Goal: Task Accomplishment & Management: Use online tool/utility

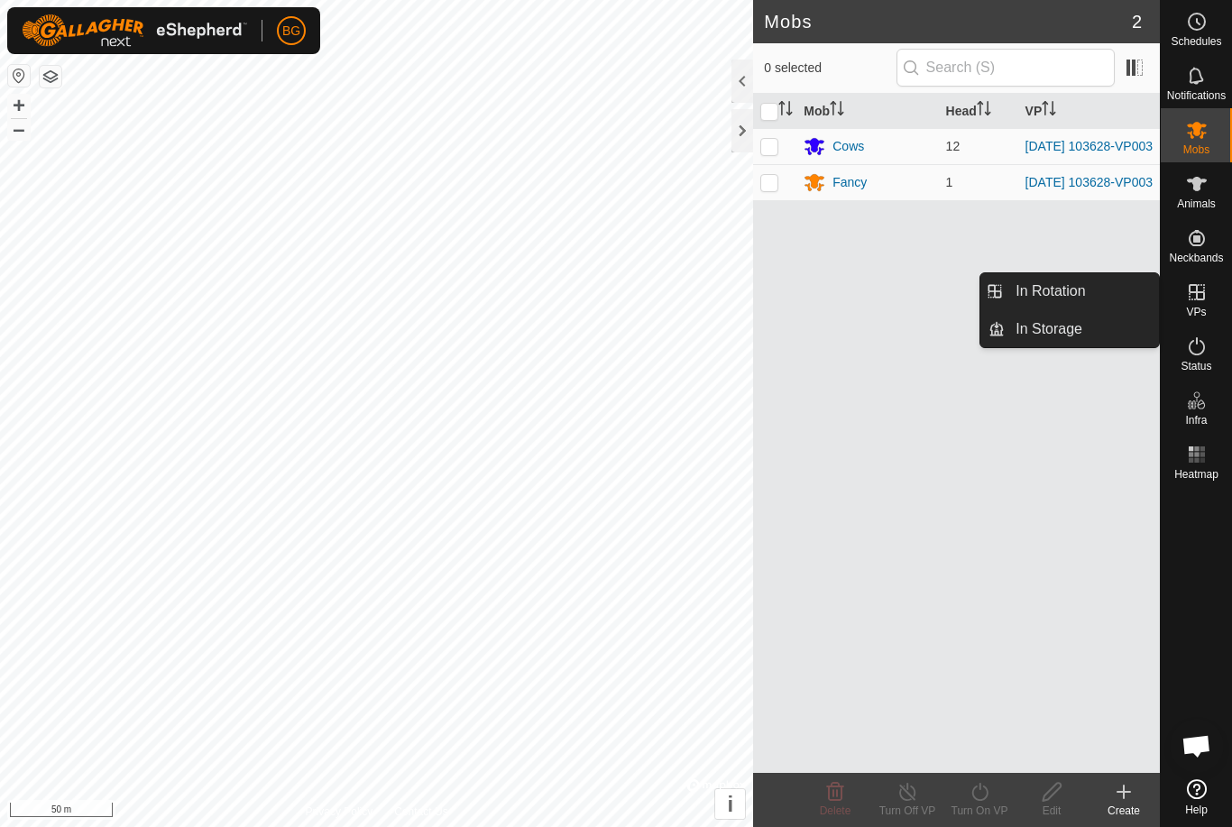
click at [1198, 294] on icon at bounding box center [1197, 292] width 22 height 22
click at [1046, 289] on span "In Rotation" at bounding box center [1050, 292] width 69 height 22
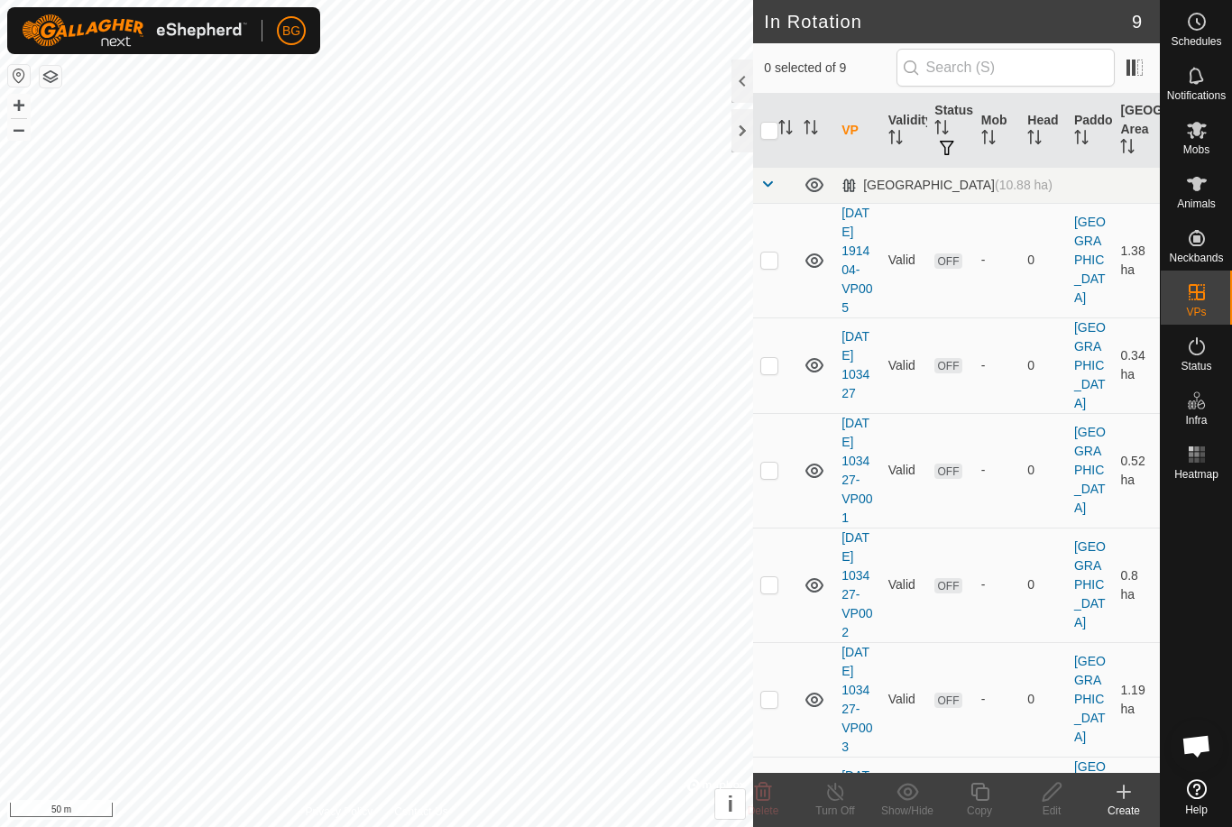
click at [777, 277] on td at bounding box center [774, 260] width 43 height 115
checkbox input "true"
click at [780, 391] on td at bounding box center [774, 366] width 43 height 96
checkbox input "true"
click at [777, 477] on p-checkbox at bounding box center [769, 470] width 18 height 14
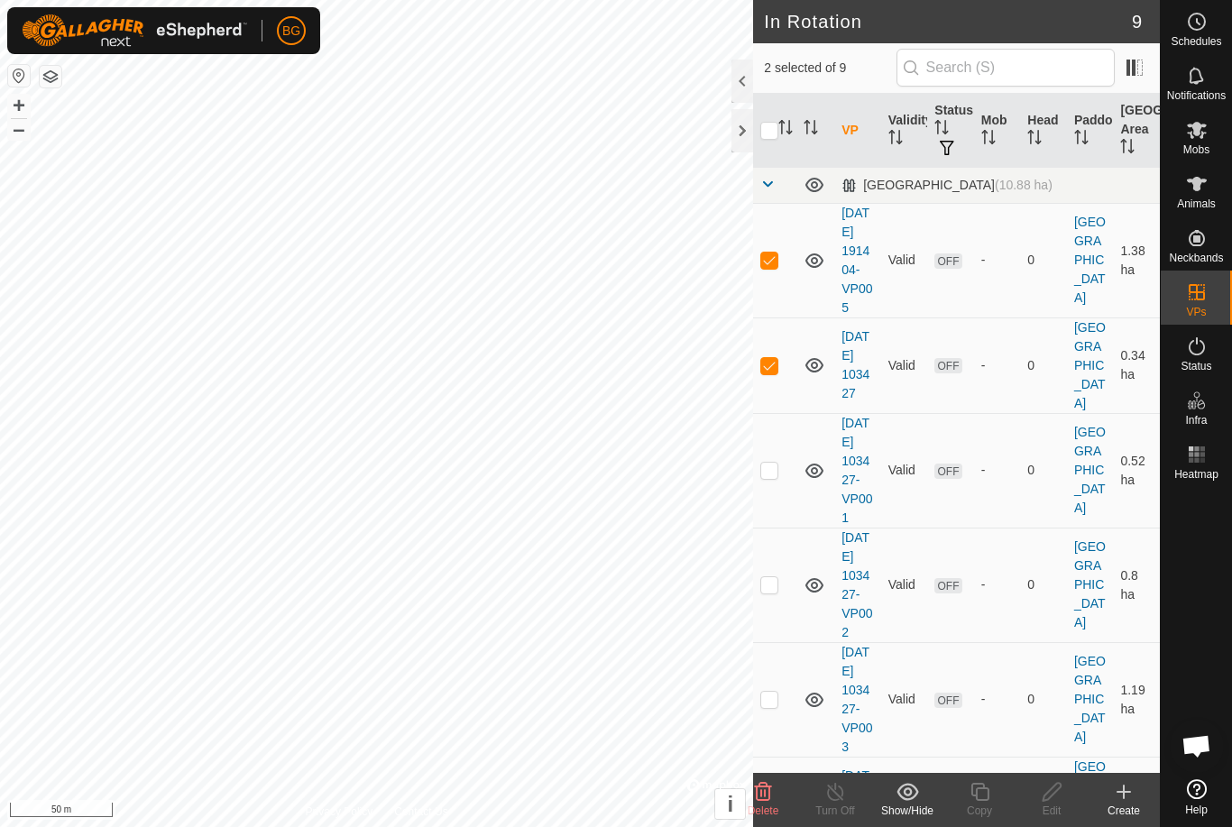
checkbox input "true"
click at [776, 592] on p-checkbox at bounding box center [769, 584] width 18 height 14
checkbox input "true"
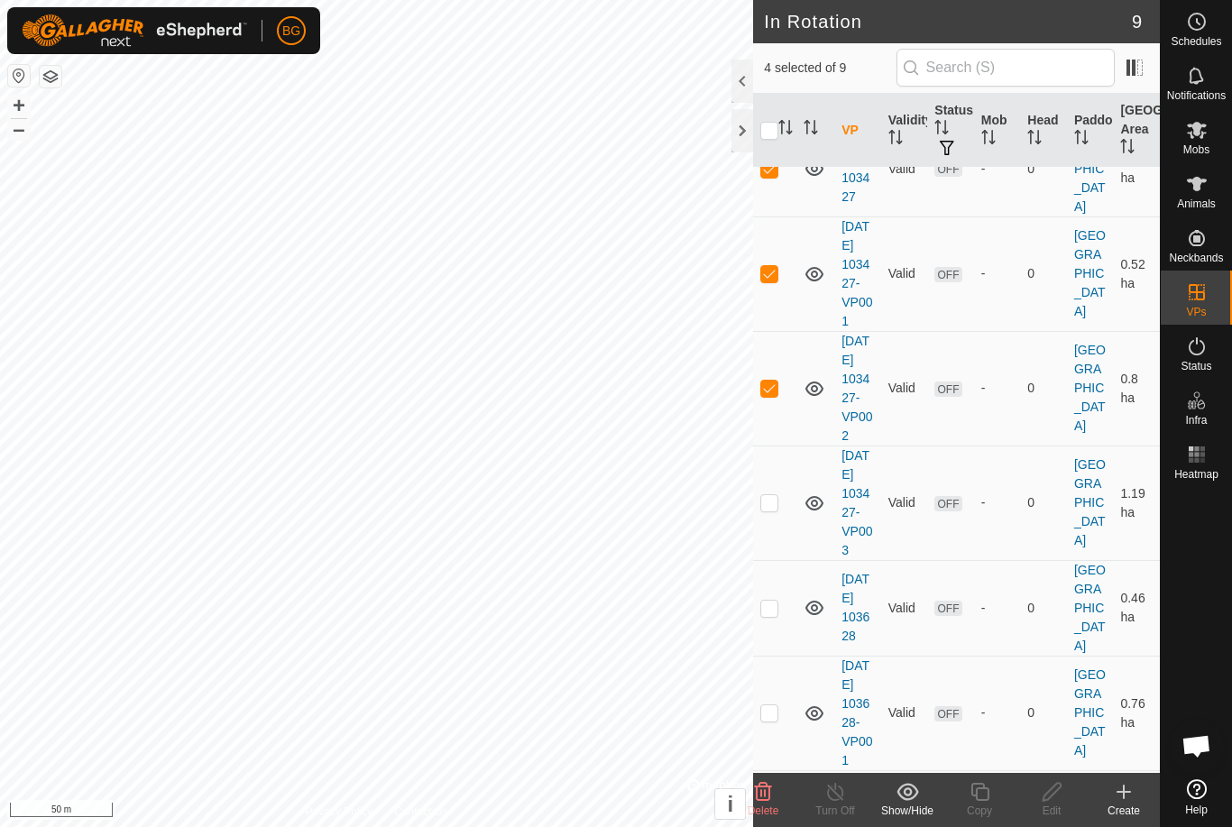
scroll to position [198, 0]
click at [778, 509] on p-checkbox at bounding box center [769, 501] width 18 height 14
checkbox input "true"
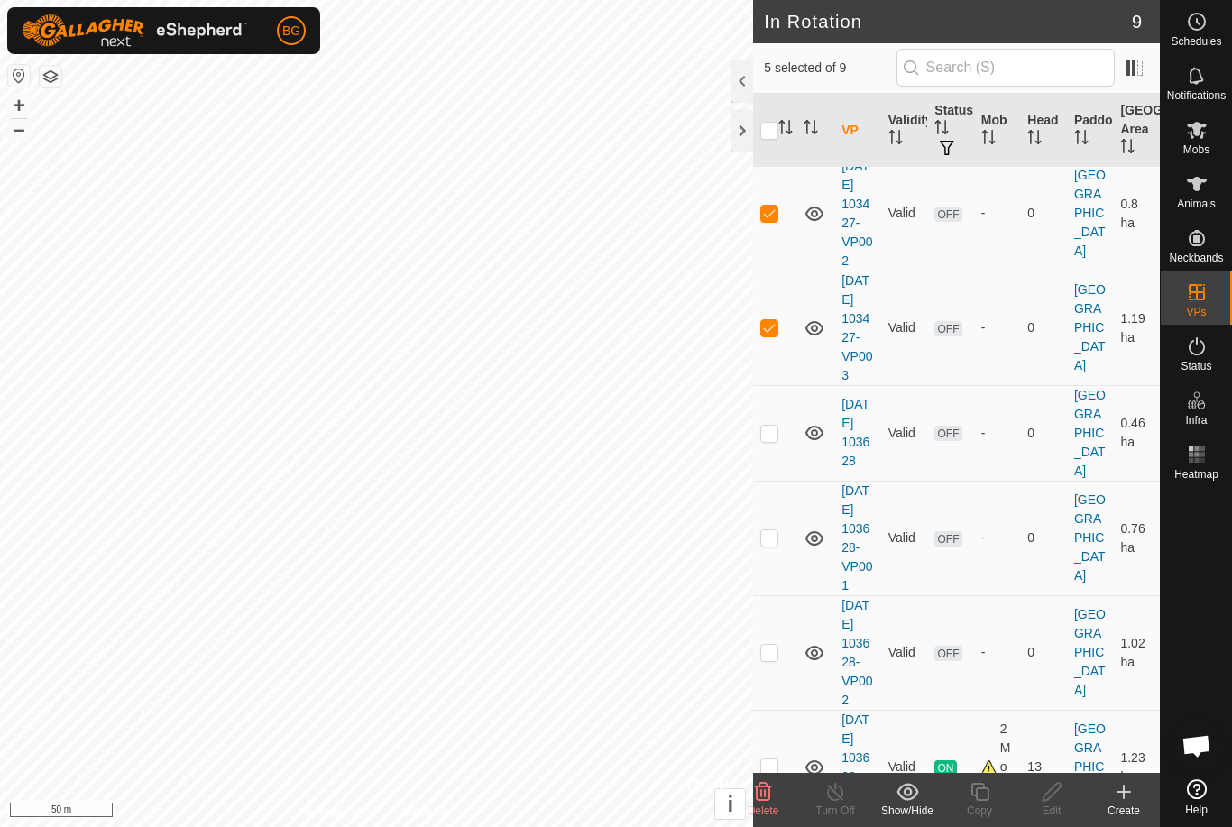
scroll to position [378, 0]
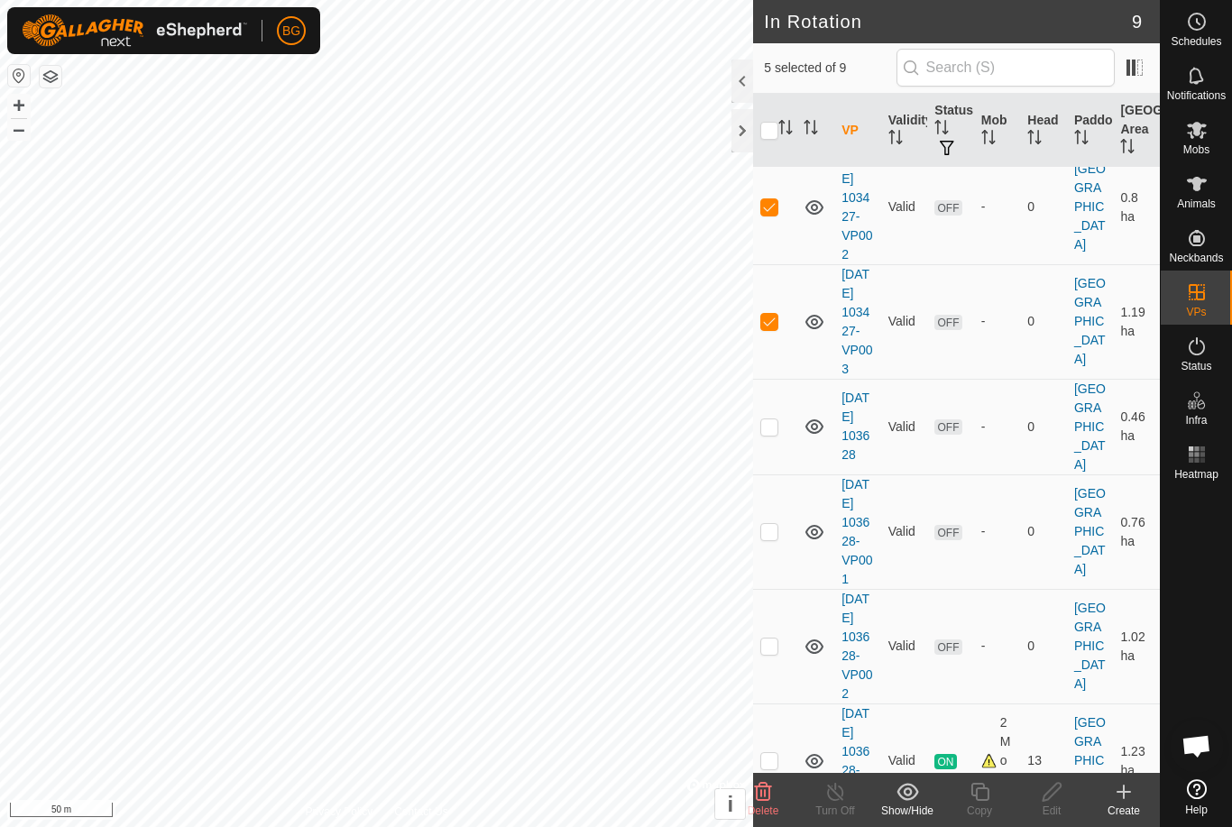
click at [773, 434] on p-checkbox at bounding box center [769, 426] width 18 height 14
checkbox input "true"
click at [778, 539] on p-checkbox at bounding box center [769, 531] width 18 height 14
checkbox input "true"
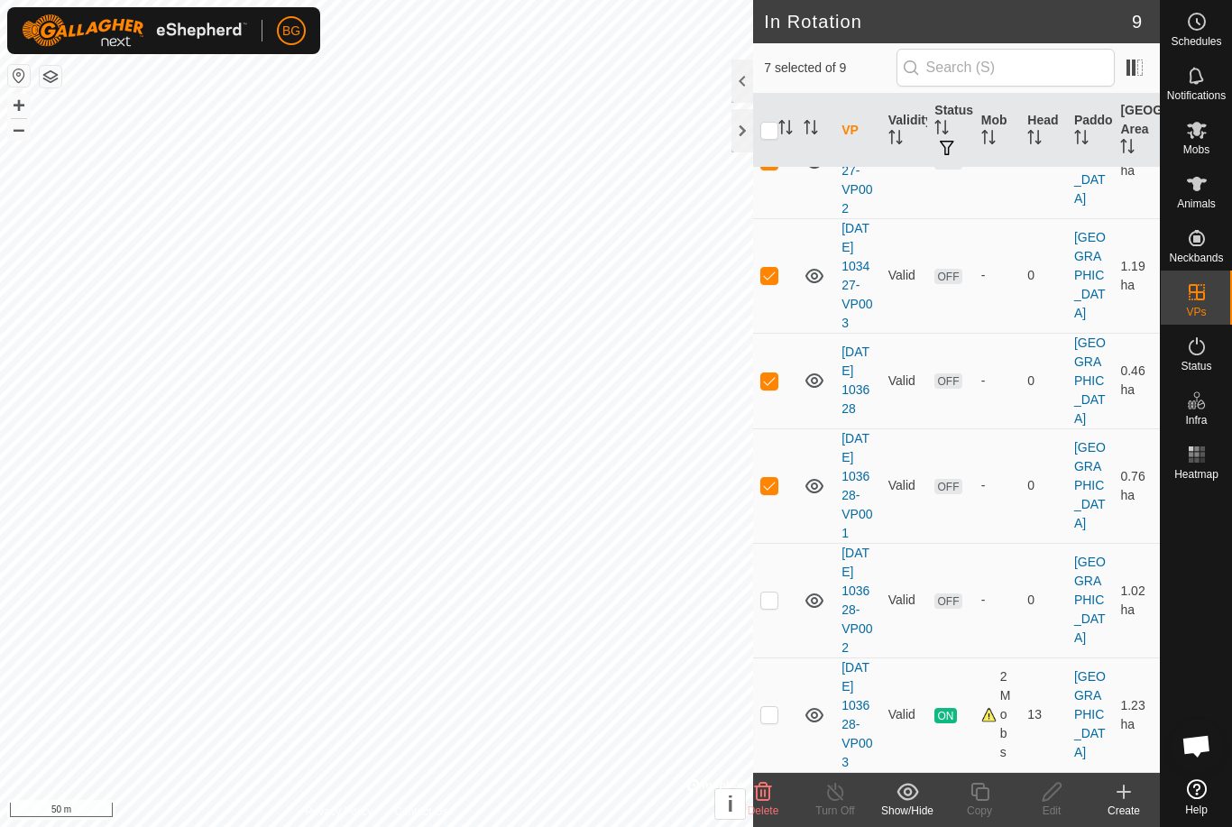
scroll to position [545, 0]
click at [781, 588] on td at bounding box center [774, 600] width 43 height 115
checkbox input "true"
click at [770, 782] on icon at bounding box center [763, 792] width 22 height 22
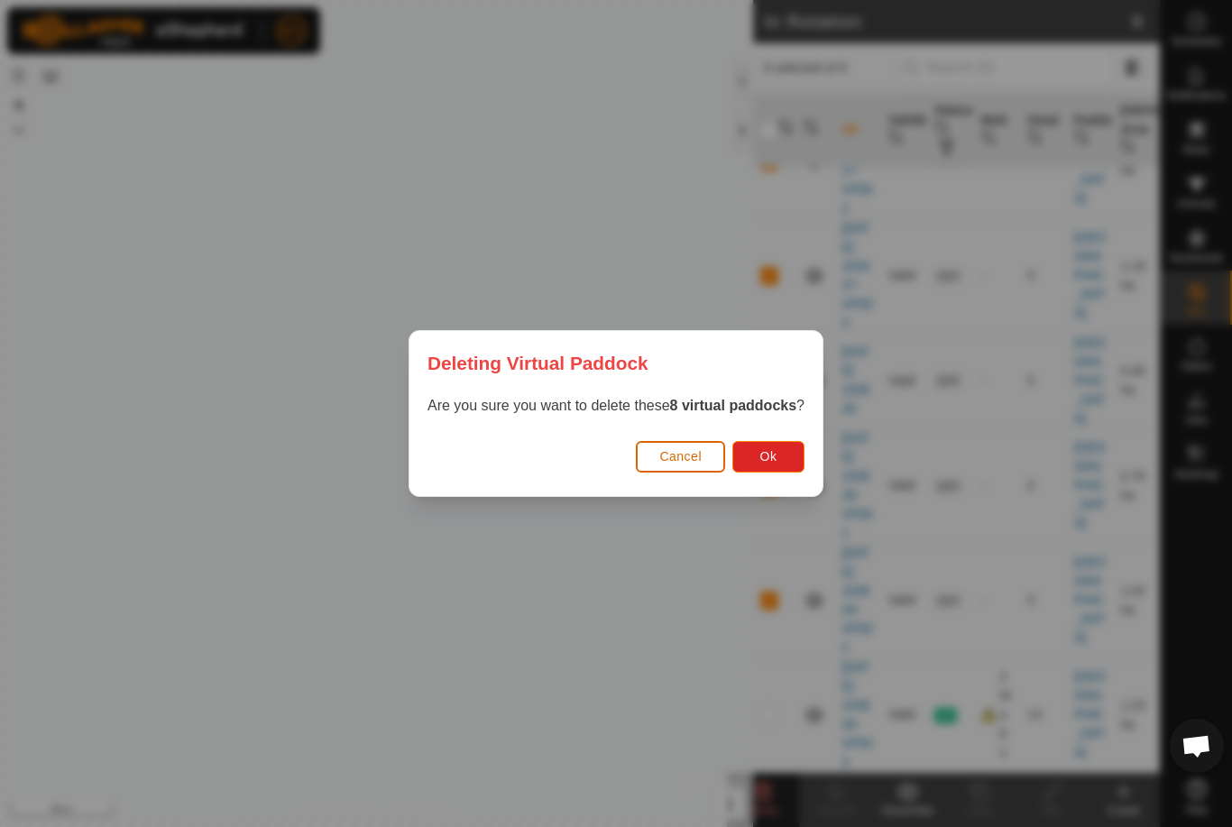
click at [795, 453] on button "Ok" at bounding box center [768, 457] width 72 height 32
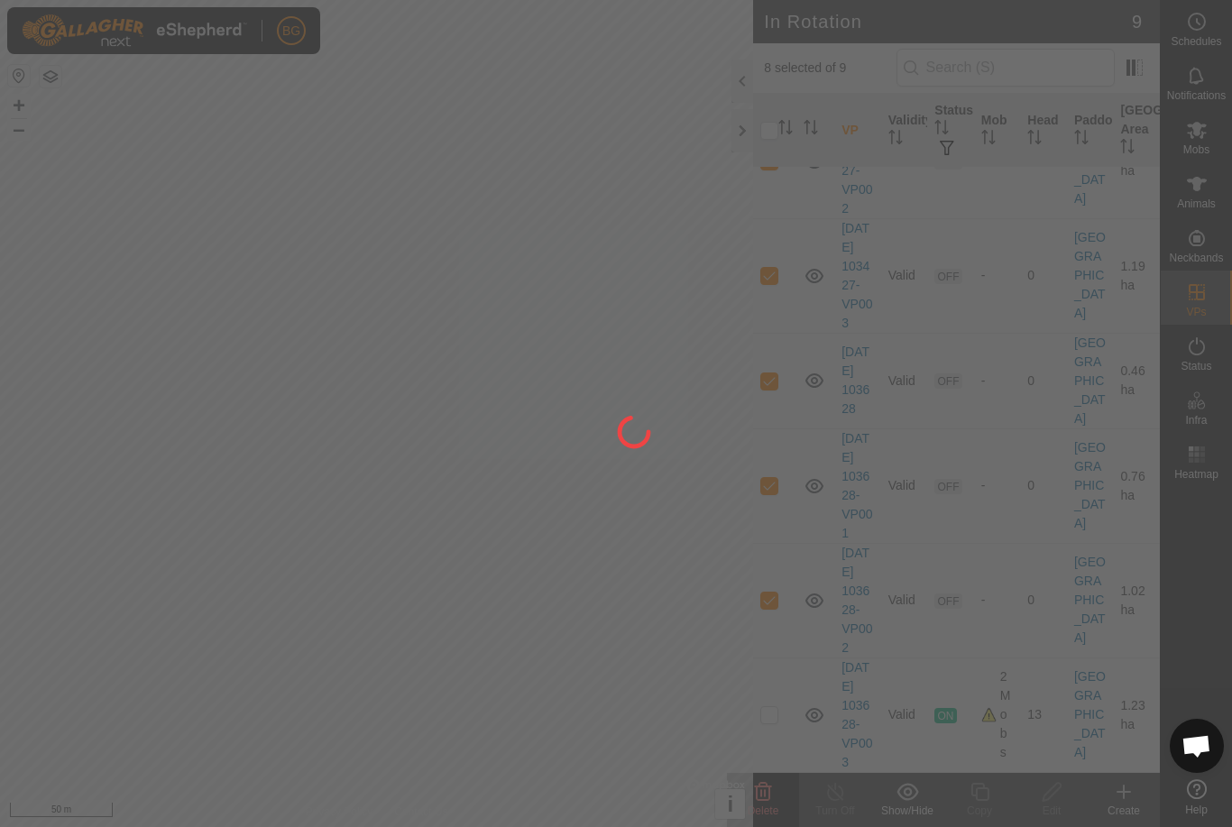
checkbox input "false"
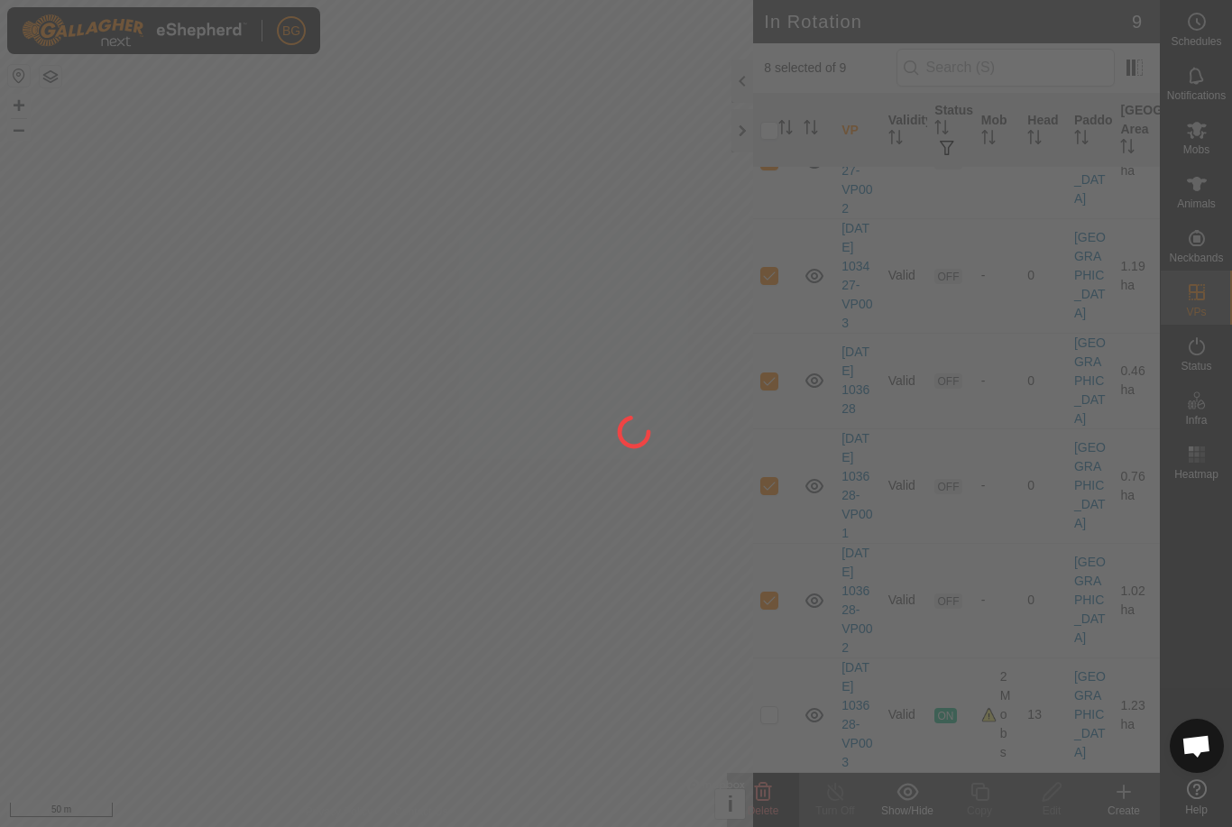
checkbox input "false"
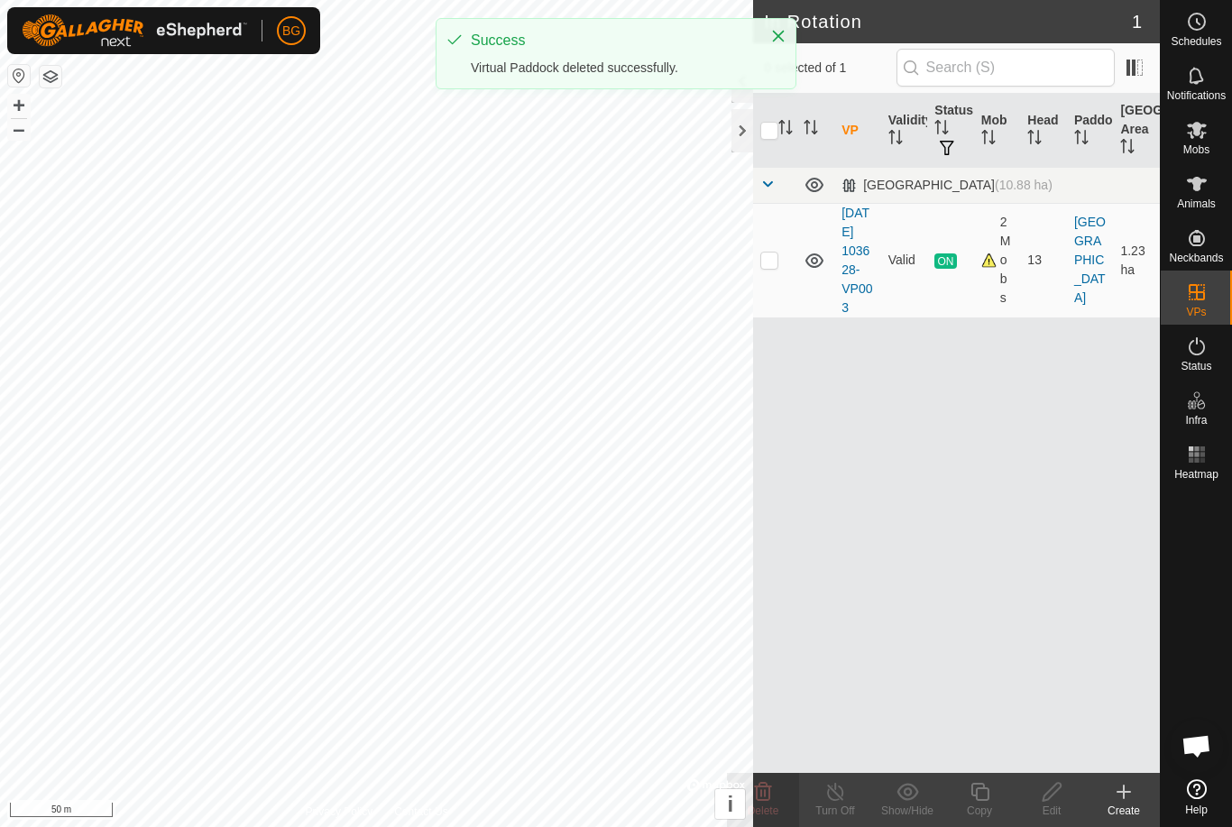
scroll to position [0, 0]
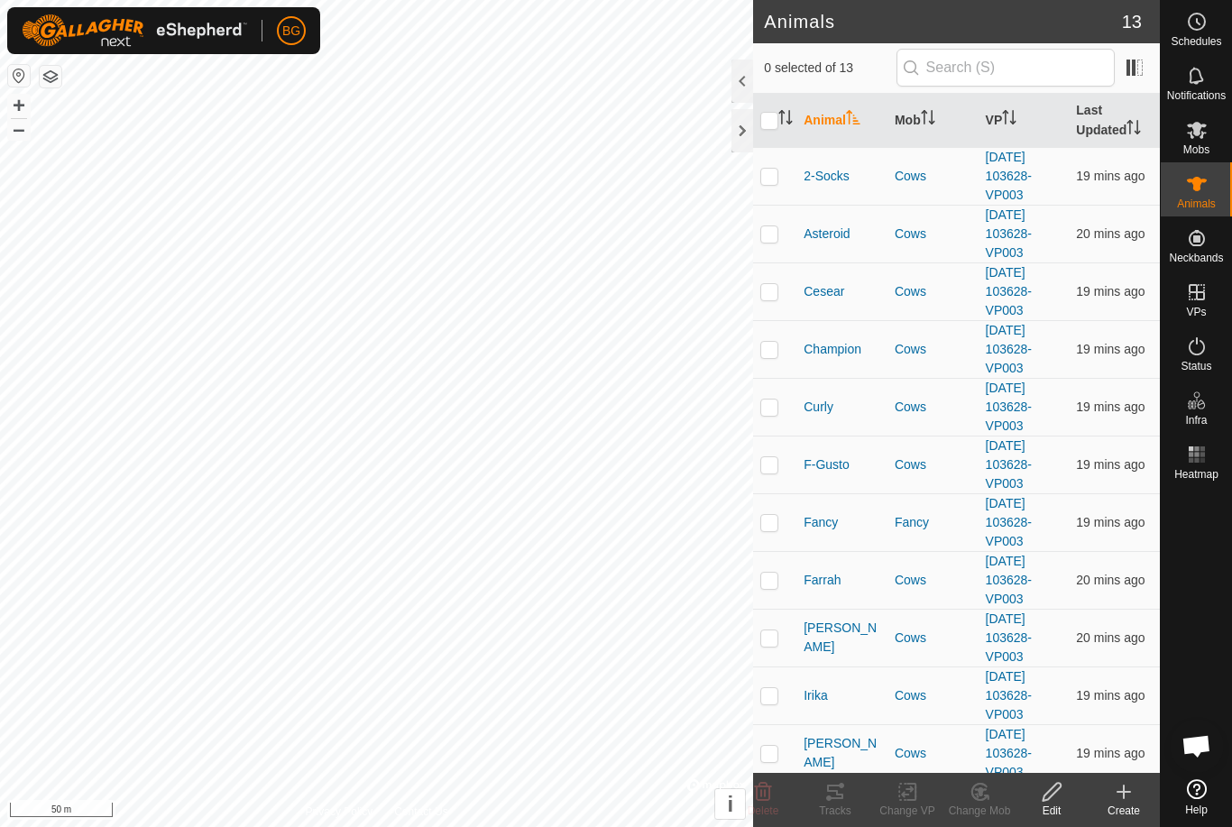
checkbox input "false"
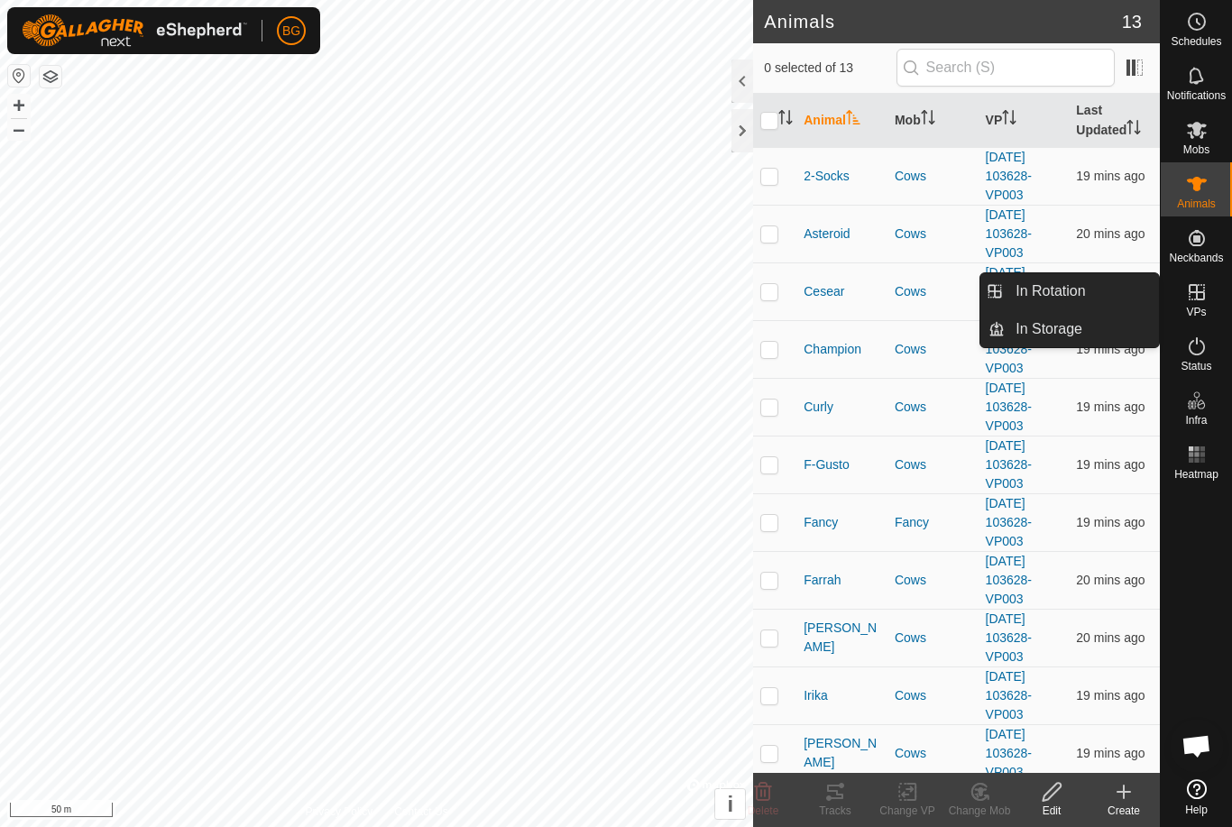
click at [1202, 308] on span "VPs" at bounding box center [1196, 312] width 20 height 11
click at [1060, 290] on span "In Rotation" at bounding box center [1050, 292] width 69 height 22
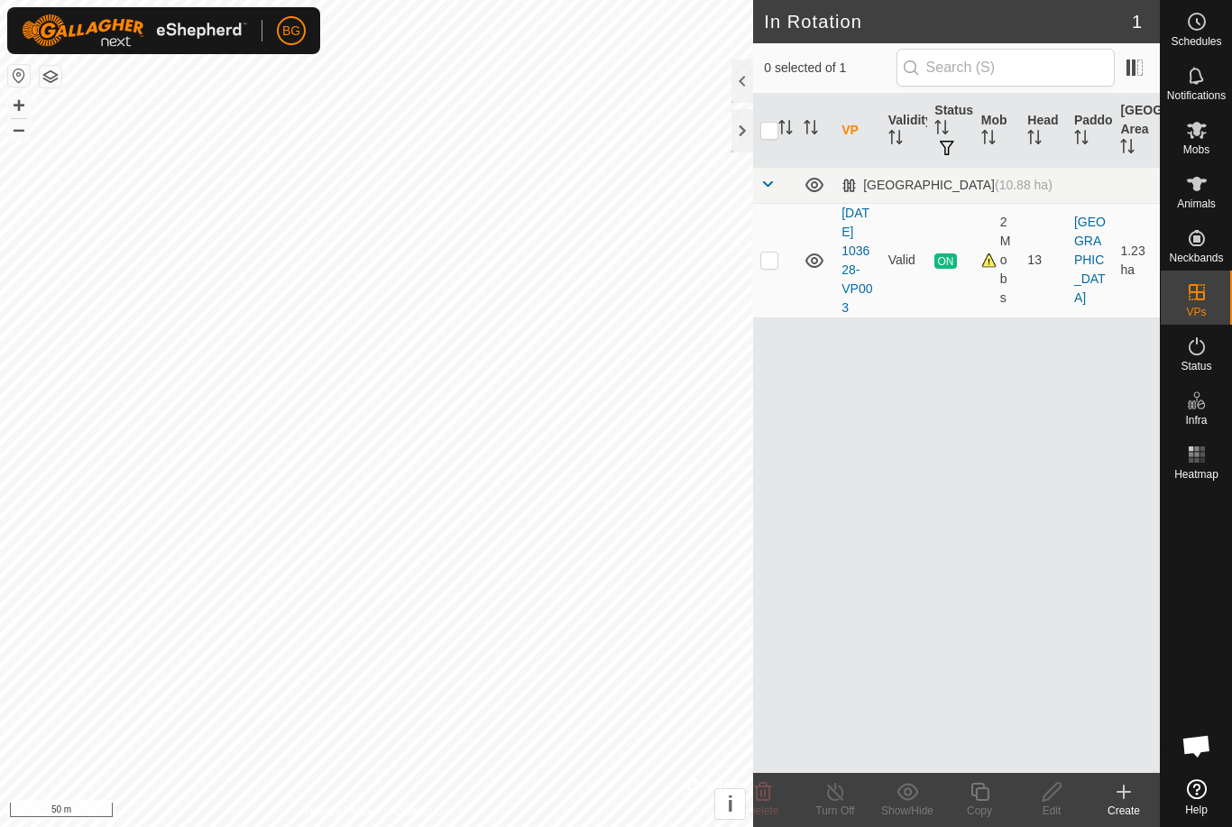
click at [1127, 796] on icon at bounding box center [1124, 792] width 22 height 22
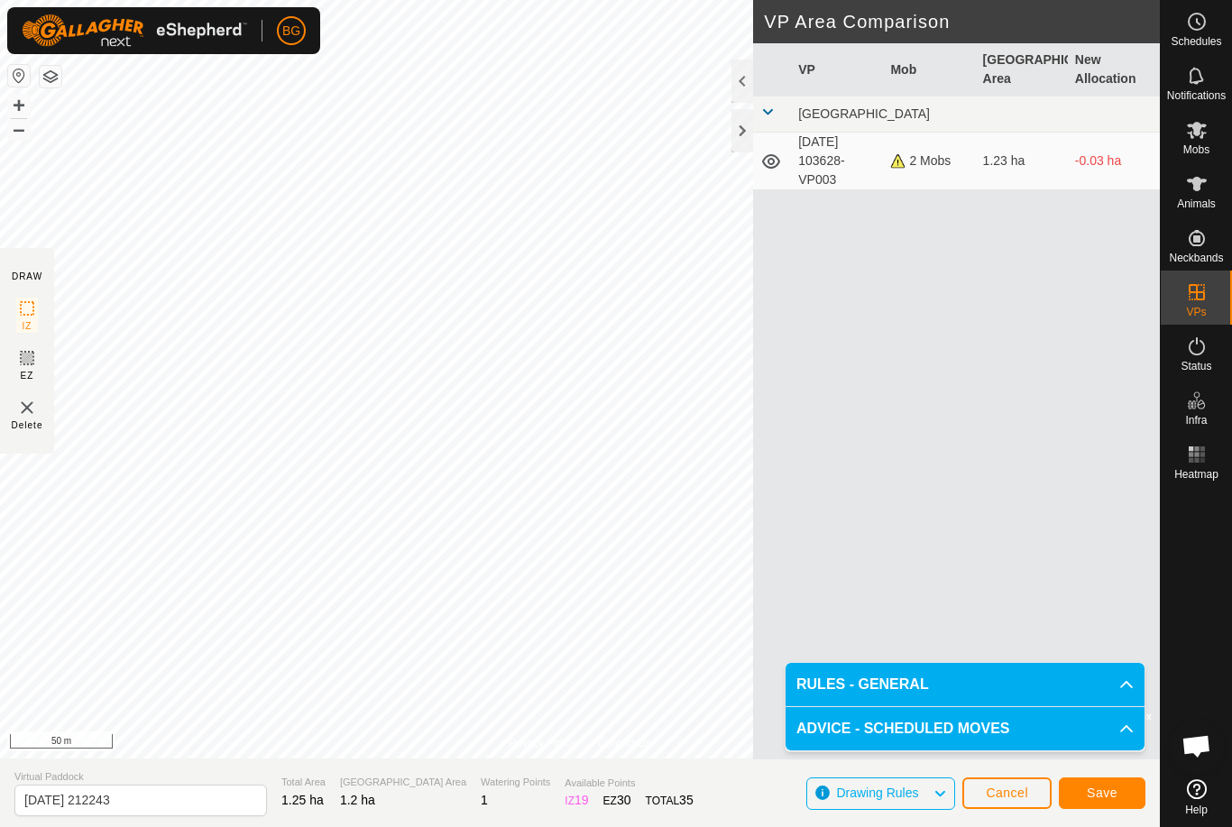
click at [1102, 788] on span "Save" at bounding box center [1102, 793] width 31 height 14
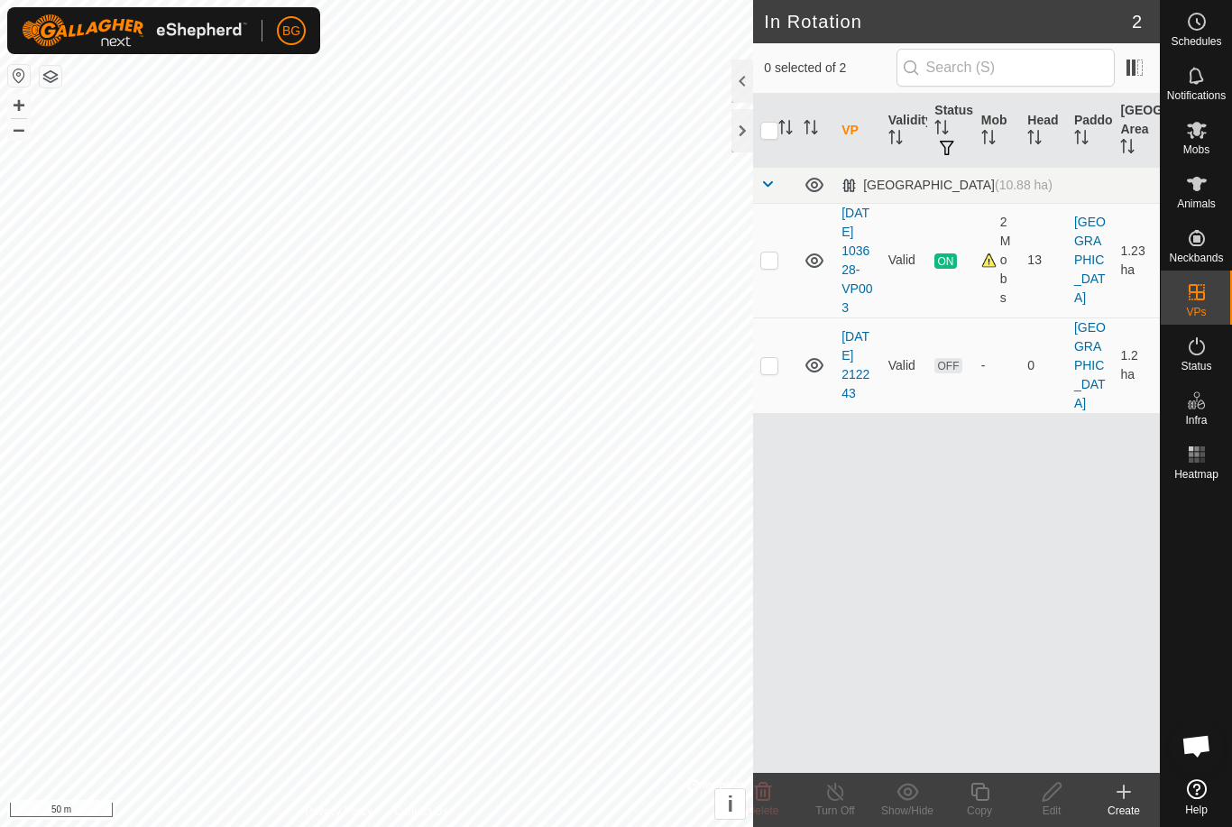
click at [767, 373] on p-checkbox at bounding box center [769, 365] width 18 height 14
checkbox input "true"
click at [999, 788] on copy-svg-icon at bounding box center [980, 792] width 72 height 22
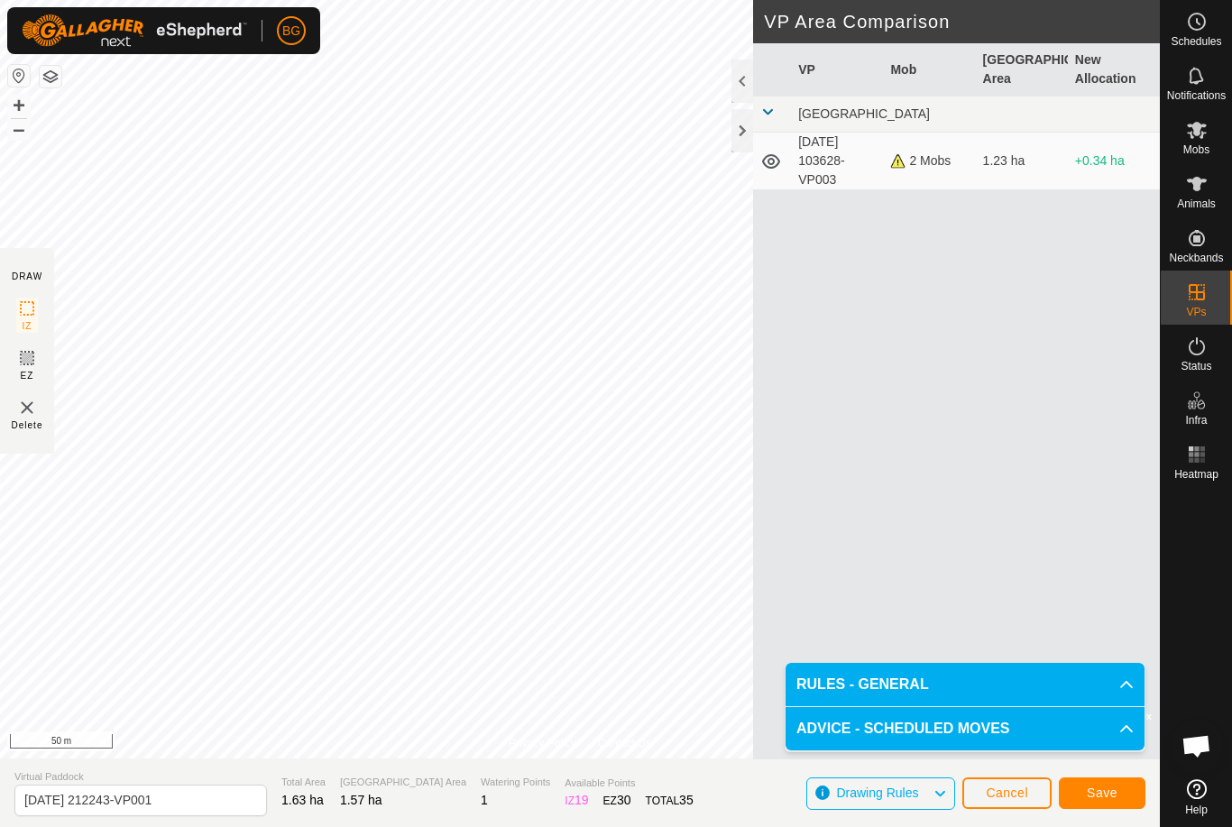
click at [1114, 788] on span "Save" at bounding box center [1102, 793] width 31 height 14
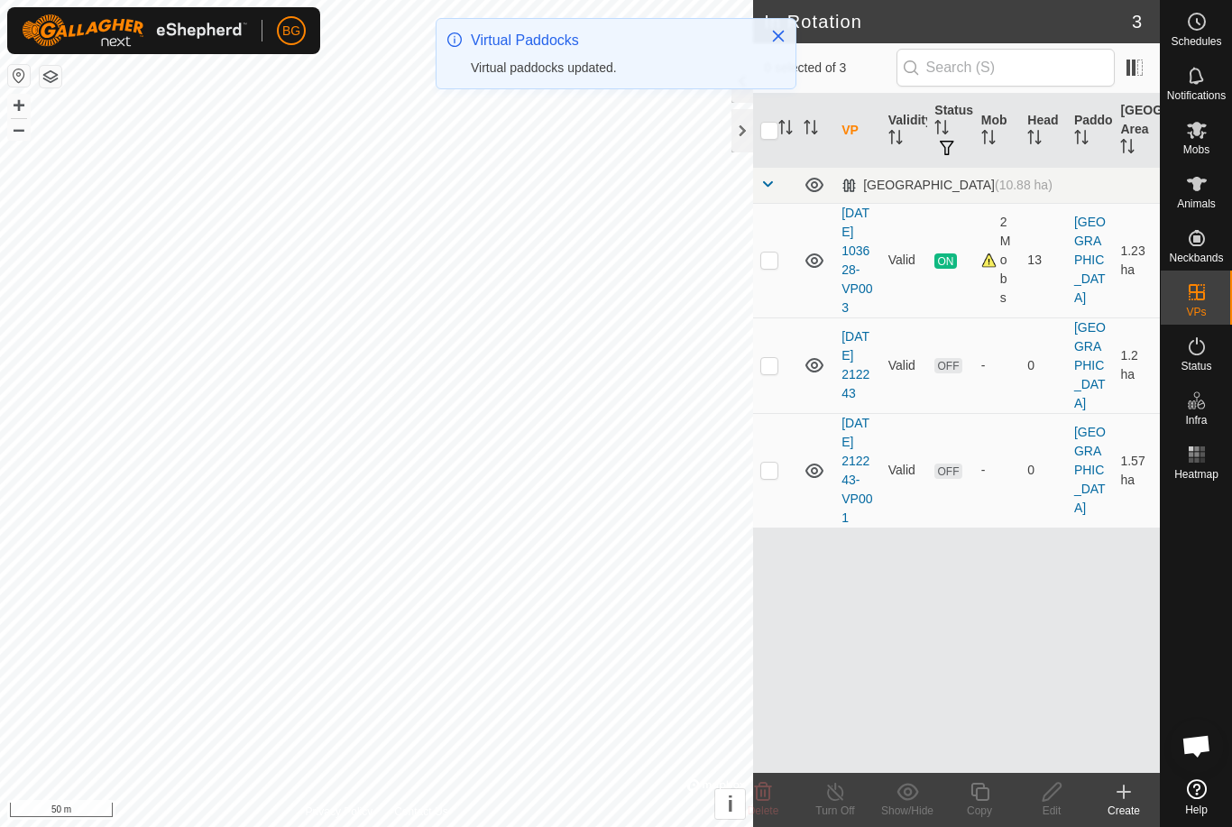
click at [774, 477] on p-checkbox at bounding box center [769, 470] width 18 height 14
checkbox input "true"
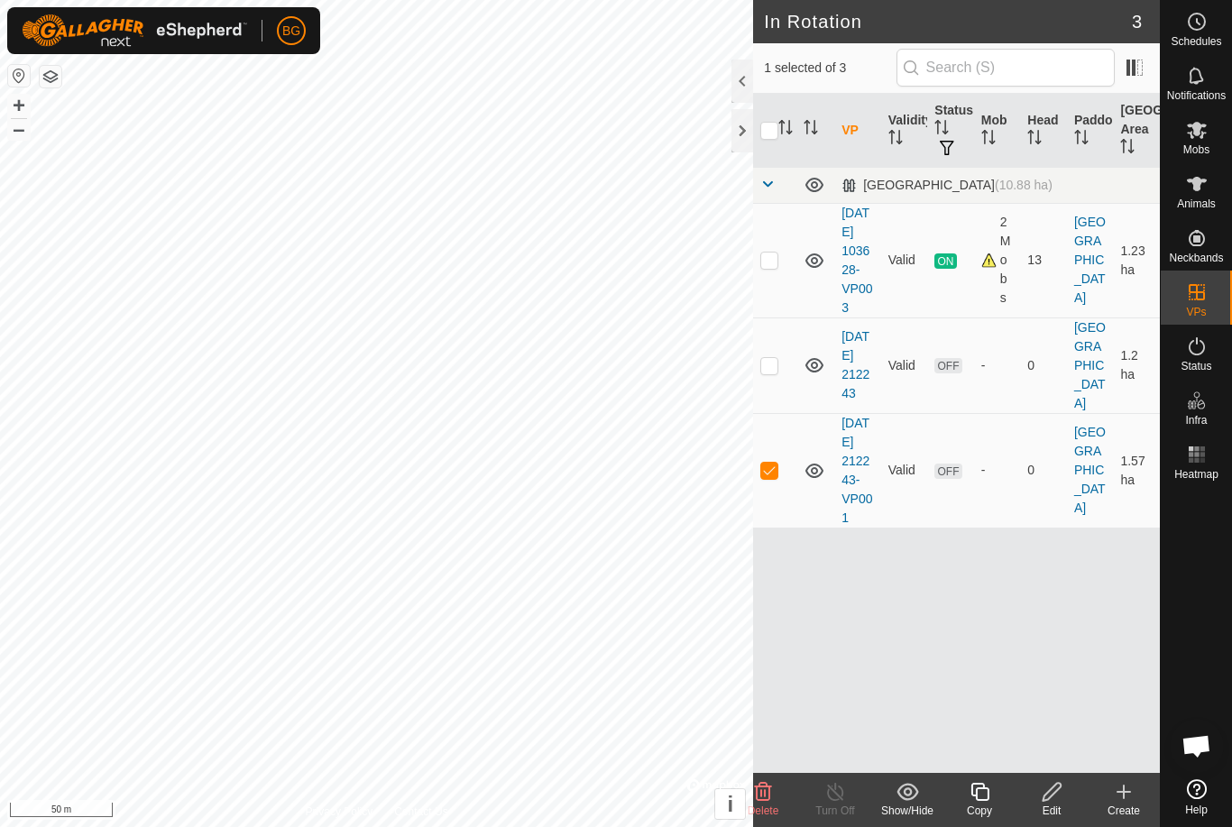
click at [976, 794] on icon at bounding box center [980, 792] width 18 height 18
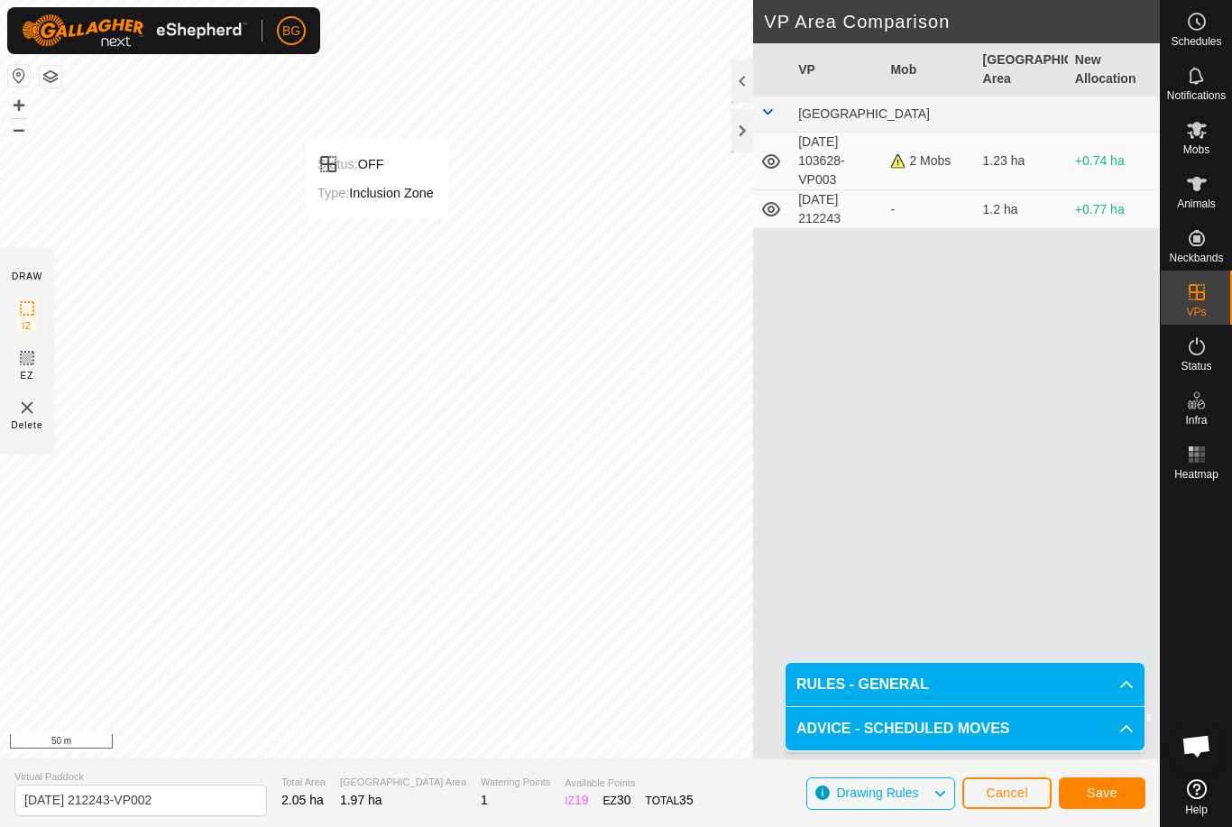
click at [1112, 789] on span "Save" at bounding box center [1102, 793] width 31 height 14
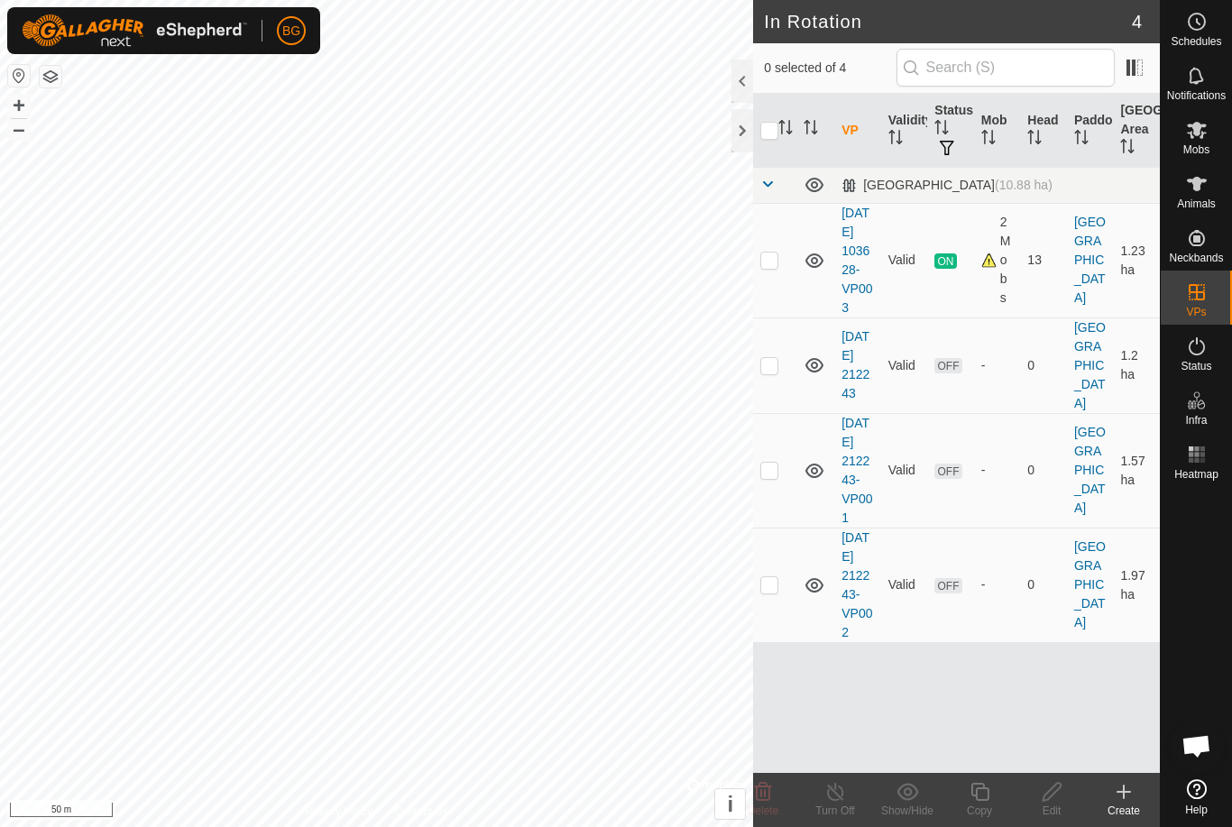
click at [777, 592] on p-checkbox at bounding box center [769, 584] width 18 height 14
checkbox input "true"
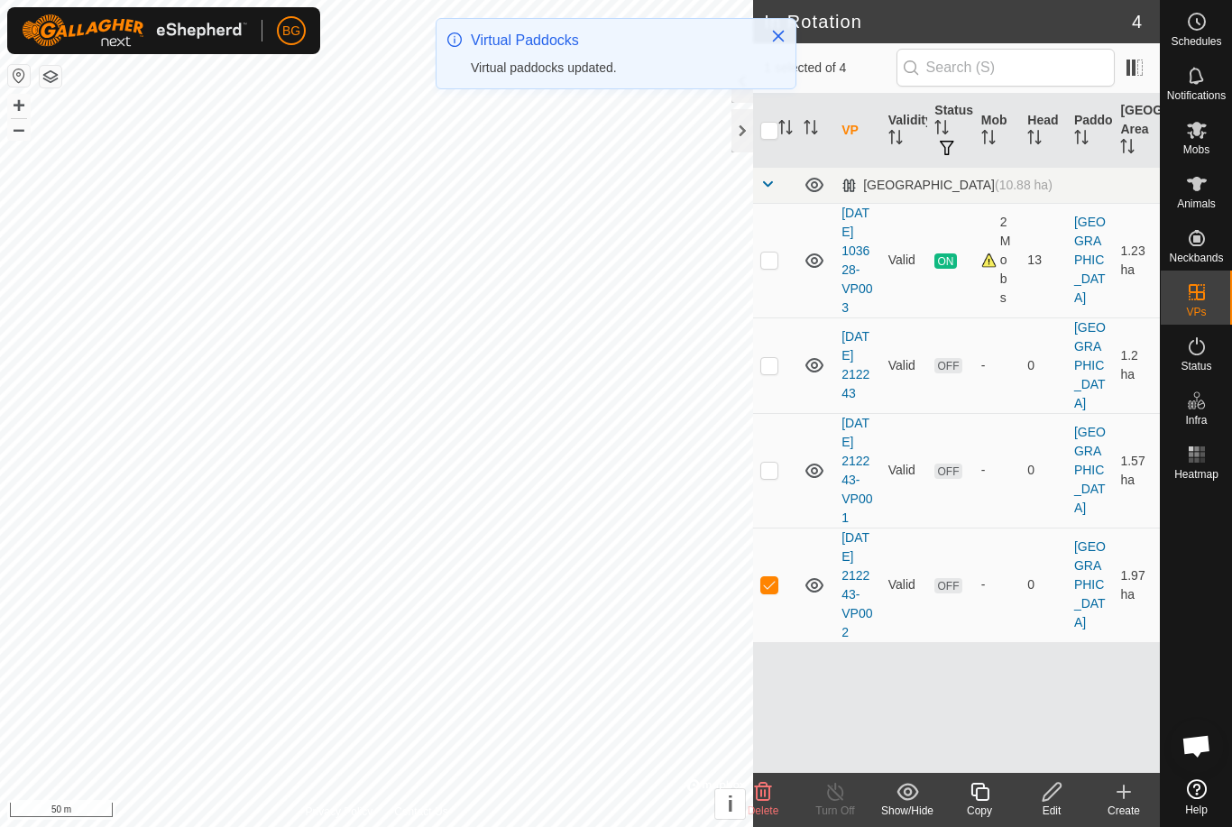
click at [984, 800] on icon at bounding box center [980, 792] width 18 height 18
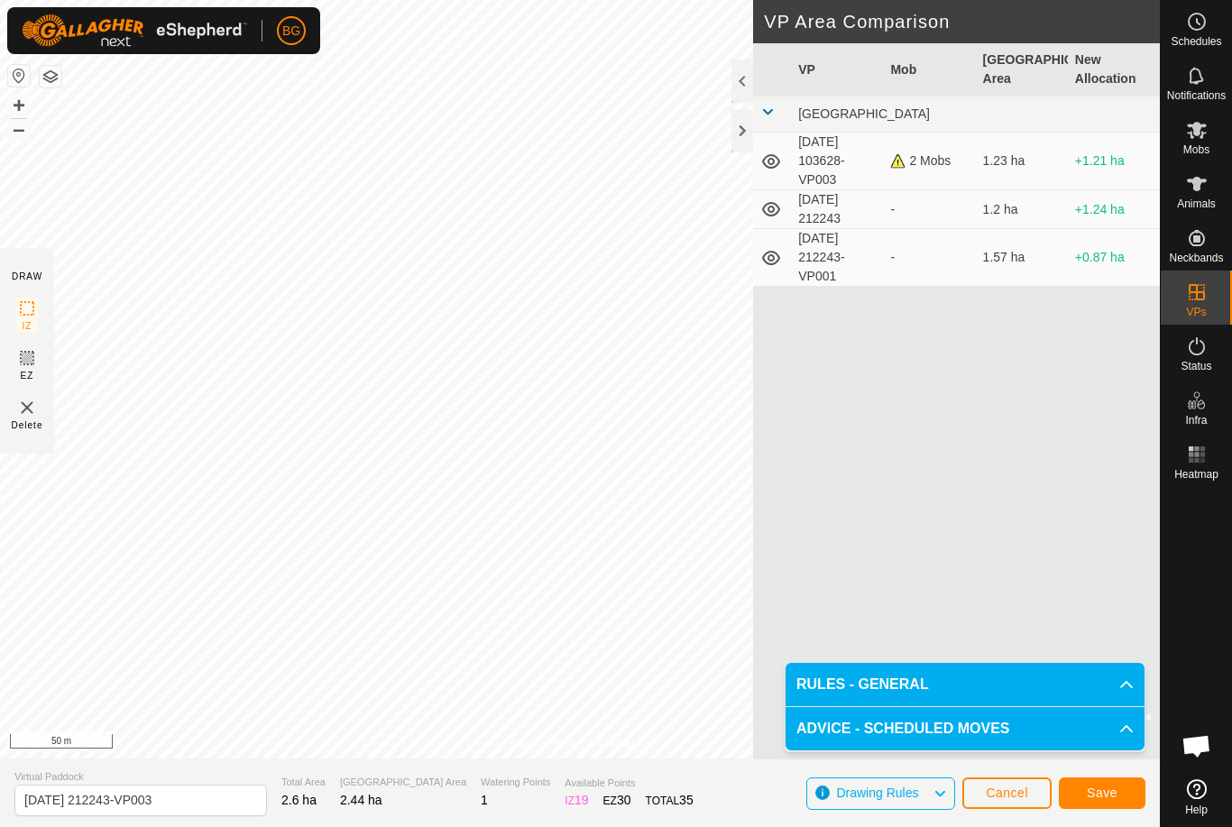
click at [1116, 788] on span "Save" at bounding box center [1102, 793] width 31 height 14
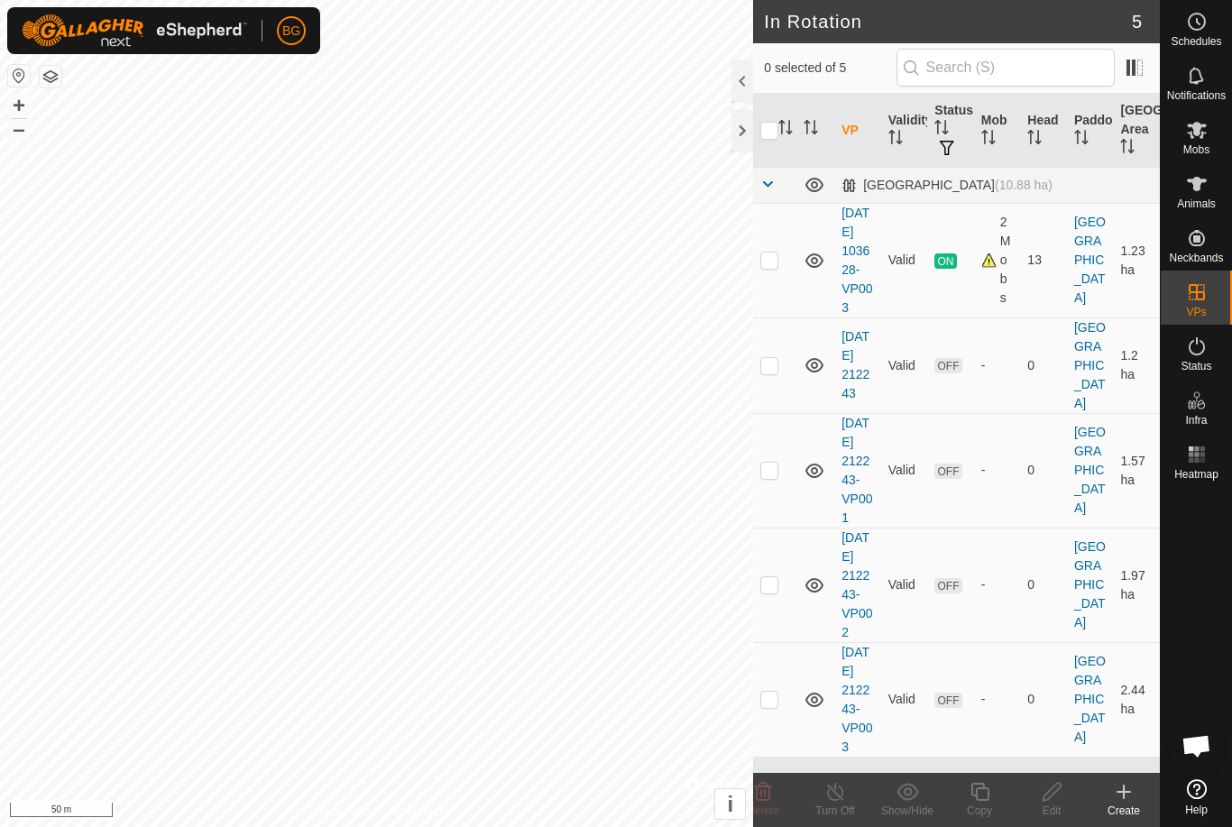
scroll to position [60, 0]
click at [775, 716] on td at bounding box center [774, 699] width 43 height 115
checkbox input "true"
click at [976, 797] on icon at bounding box center [980, 792] width 18 height 18
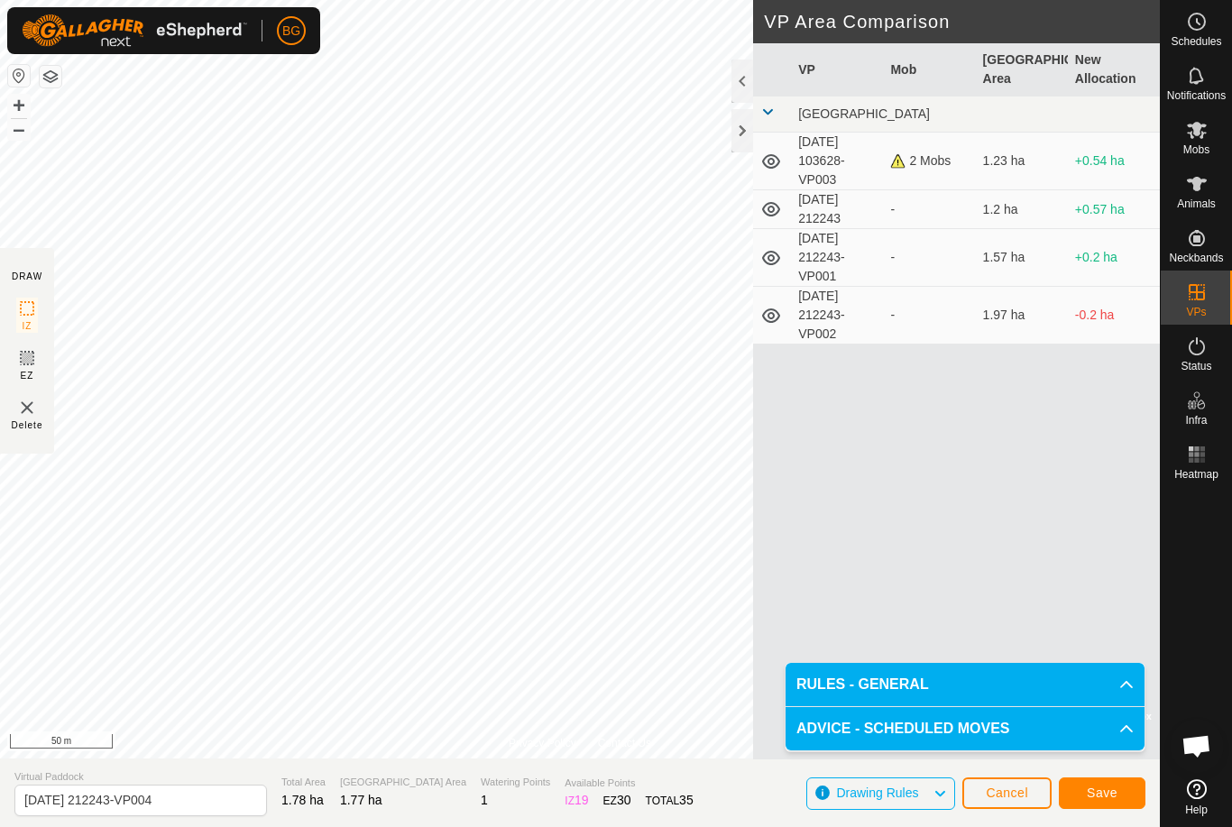
click at [1102, 790] on span "Save" at bounding box center [1102, 793] width 31 height 14
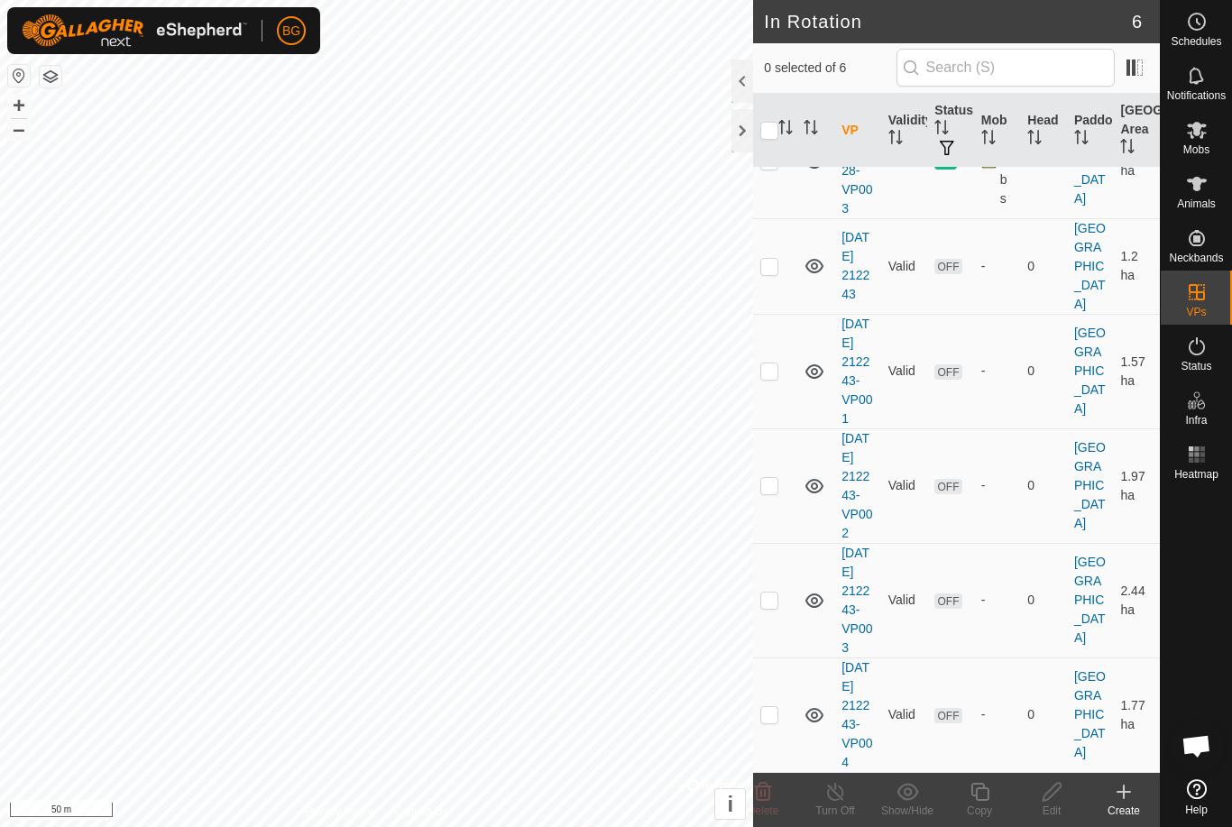
scroll to position [193, 0]
click at [770, 709] on p-checkbox at bounding box center [769, 714] width 18 height 14
checkbox input "true"
click at [981, 795] on icon at bounding box center [980, 792] width 23 height 22
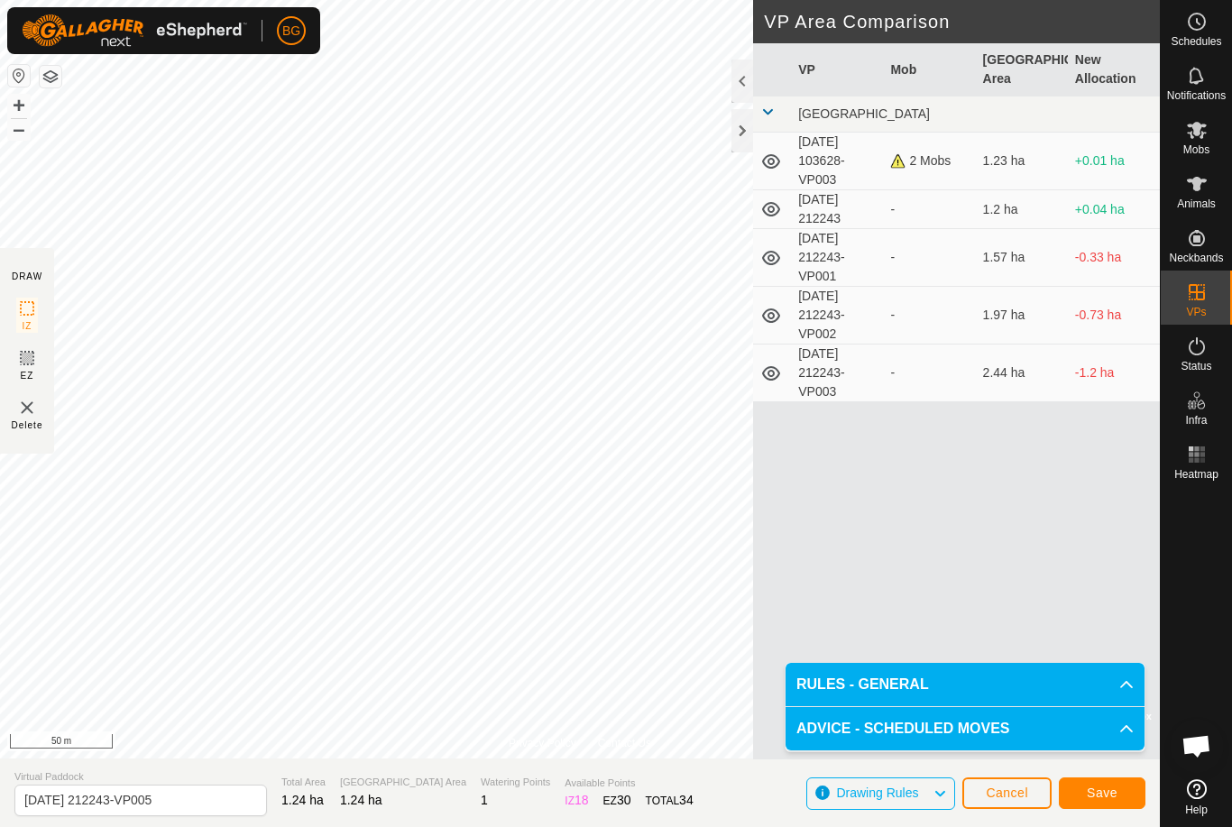
click at [1110, 790] on span "Save" at bounding box center [1102, 793] width 31 height 14
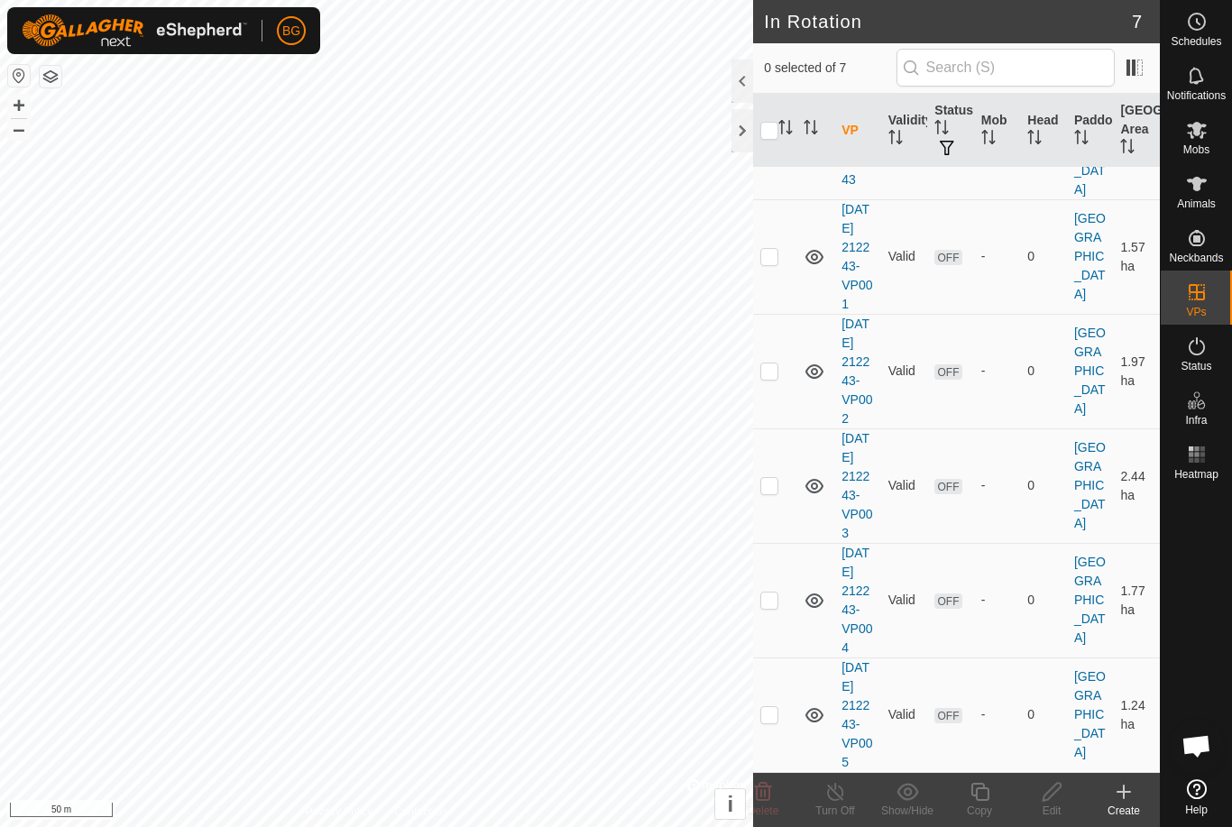
scroll to position [327, 0]
click at [776, 712] on p-checkbox at bounding box center [769, 714] width 18 height 14
checkbox input "true"
click at [986, 798] on icon at bounding box center [980, 792] width 23 height 22
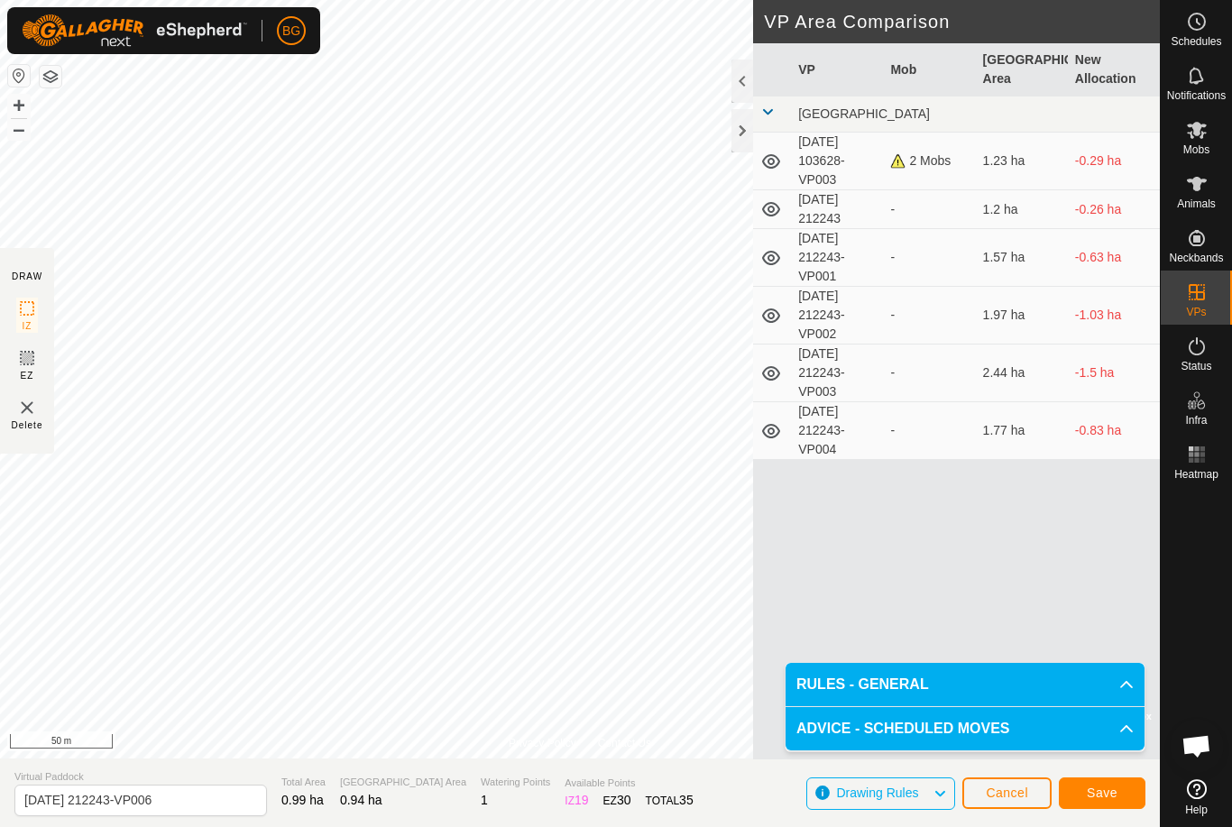
click at [1113, 789] on span "Save" at bounding box center [1102, 793] width 31 height 14
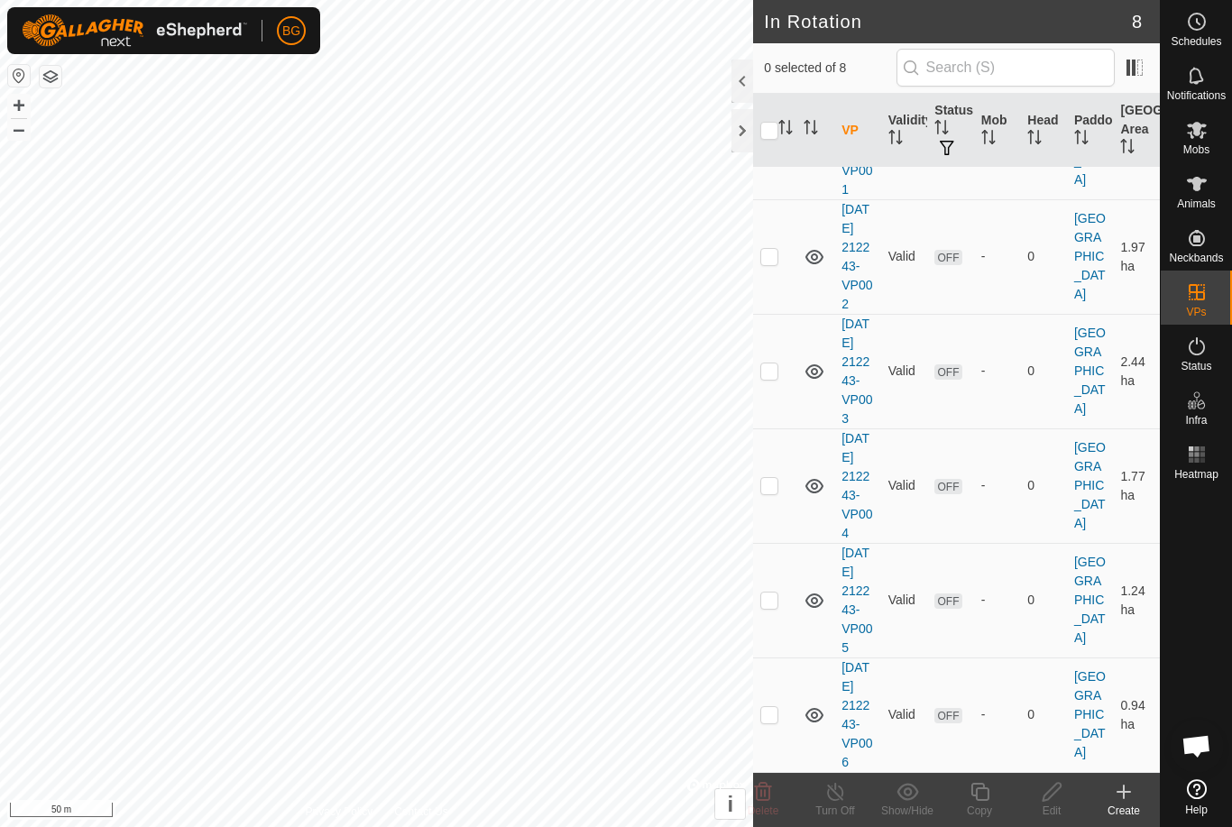
scroll to position [460, 0]
